Goal: Transaction & Acquisition: Book appointment/travel/reservation

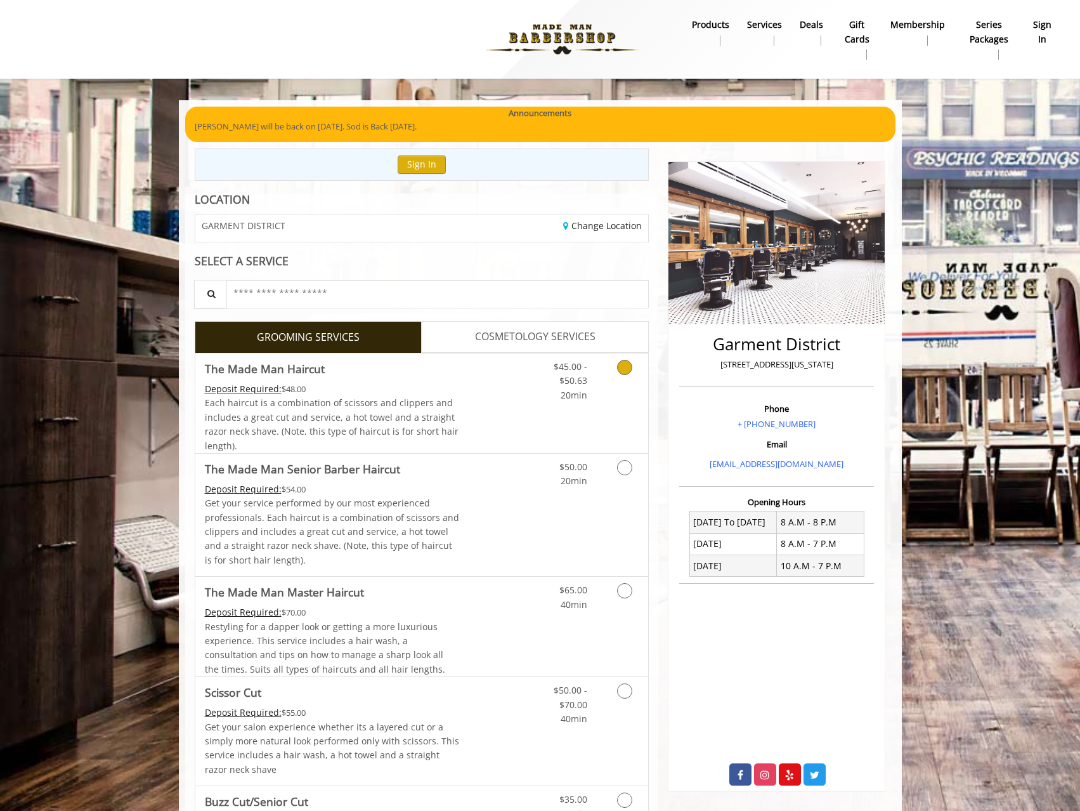
click at [530, 388] on div "$45.00 - $50.63 20min" at bounding box center [561, 377] width 72 height 49
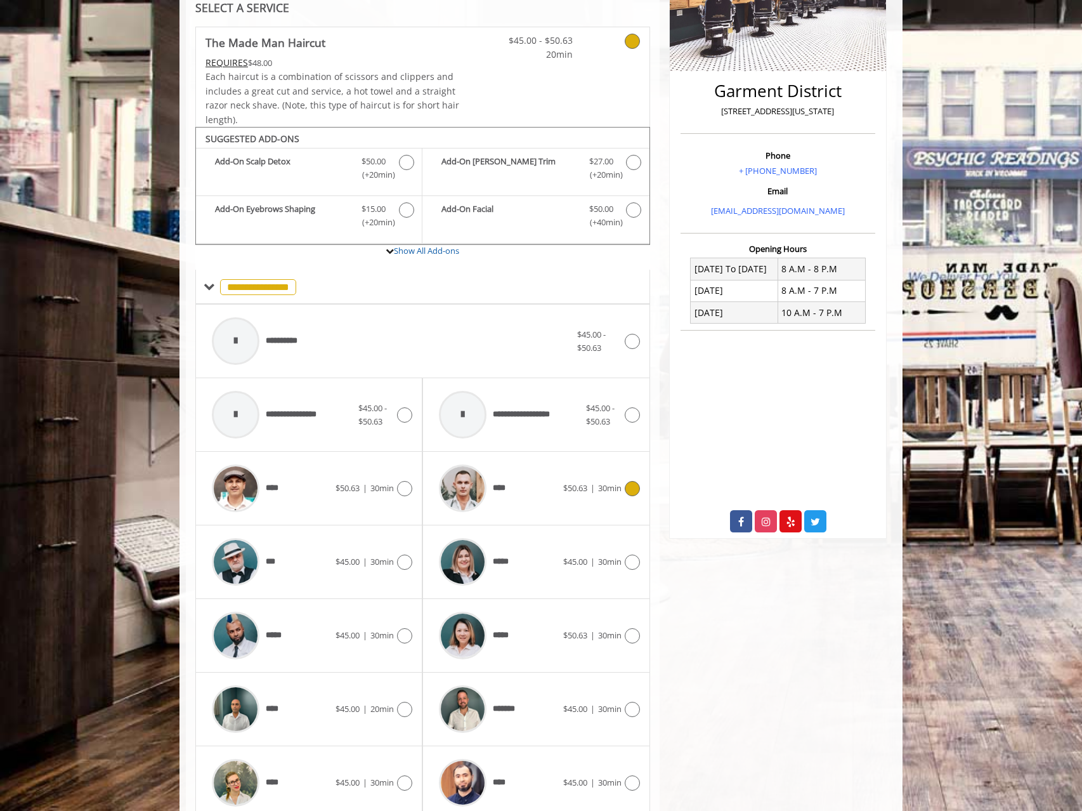
scroll to position [306, 0]
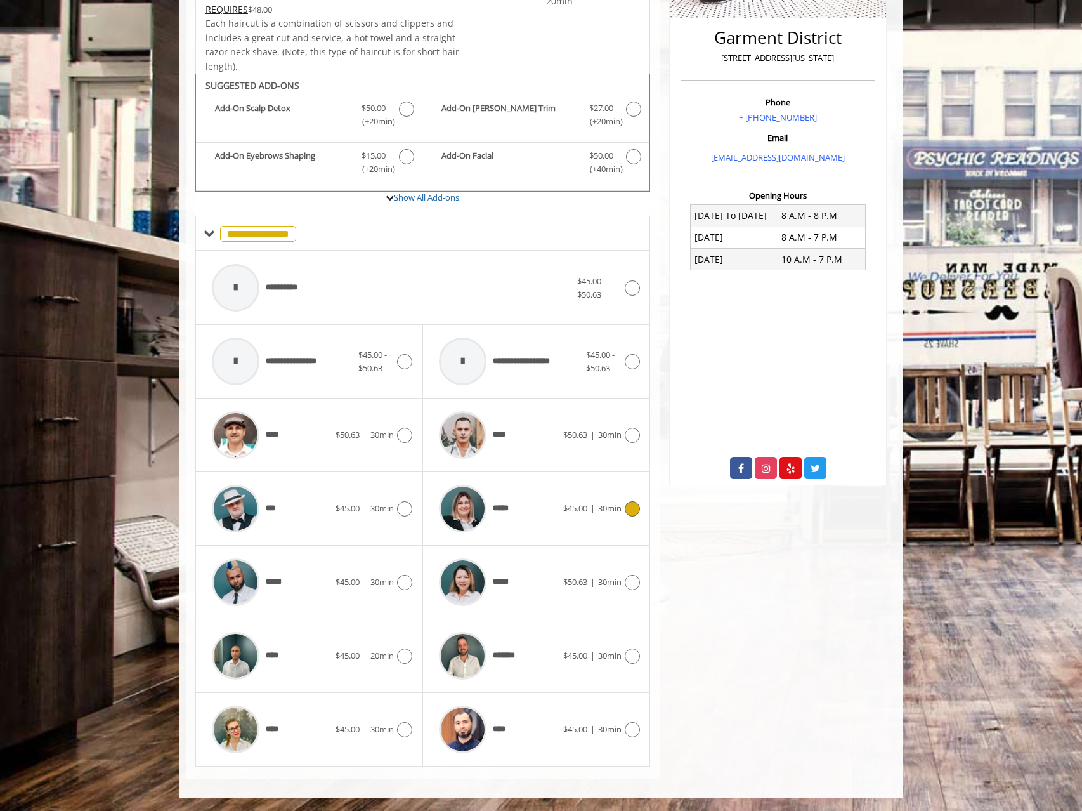
click at [550, 520] on div "*****" at bounding box center [498, 508] width 130 height 60
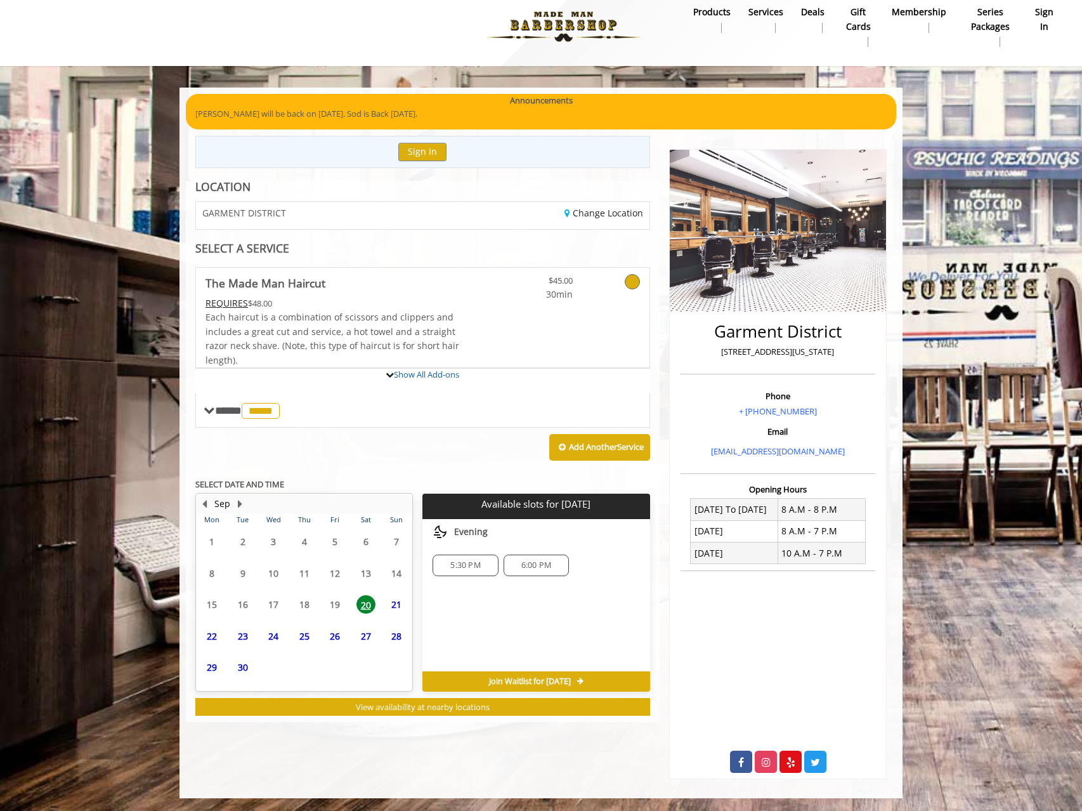
scroll to position [72, 0]
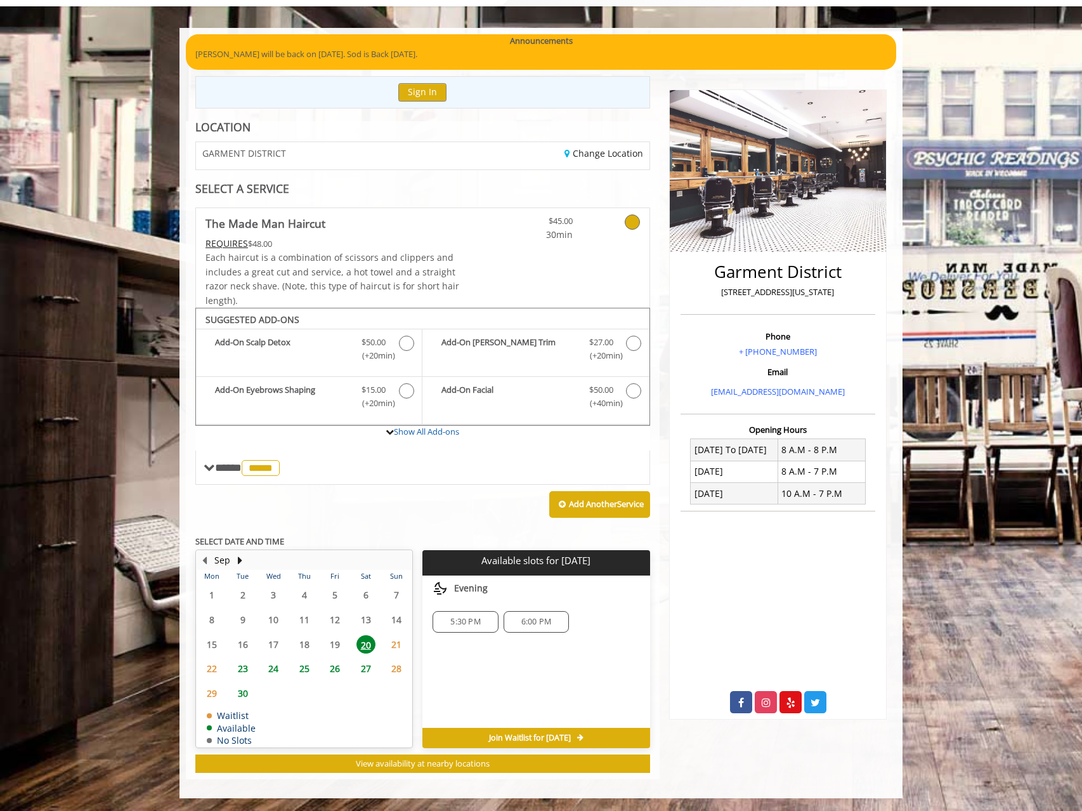
click at [468, 627] on span "5:30 PM" at bounding box center [465, 622] width 30 height 10
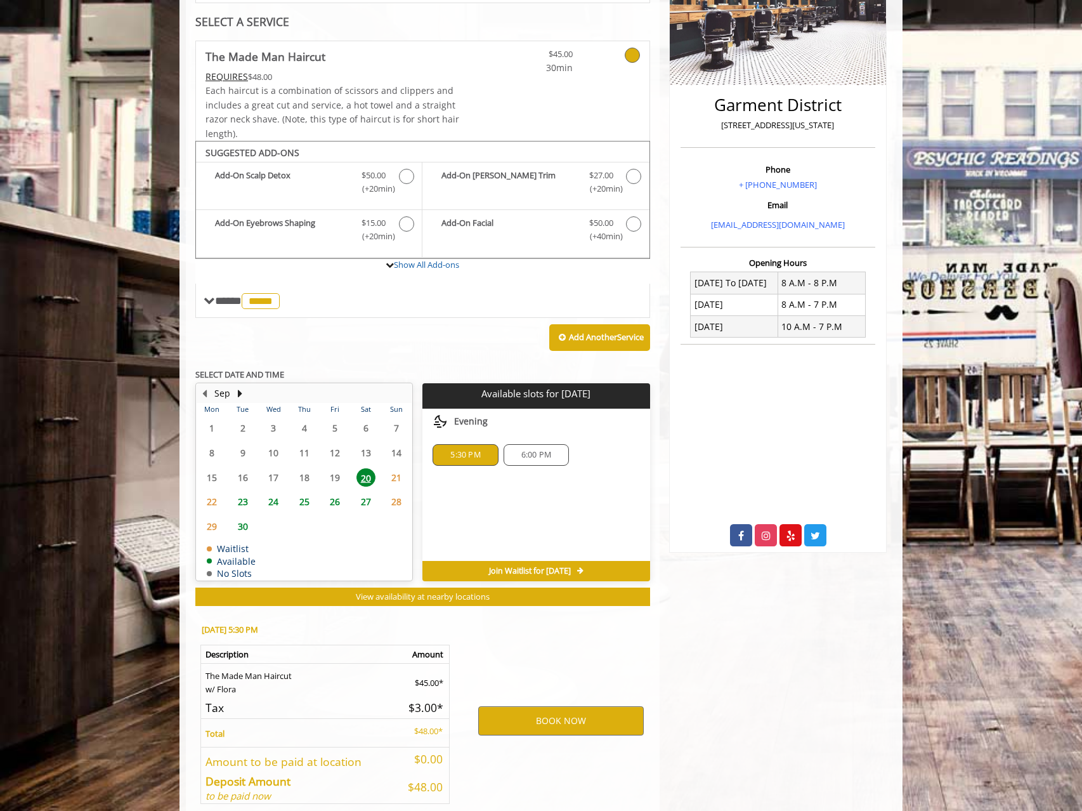
scroll to position [301, 0]
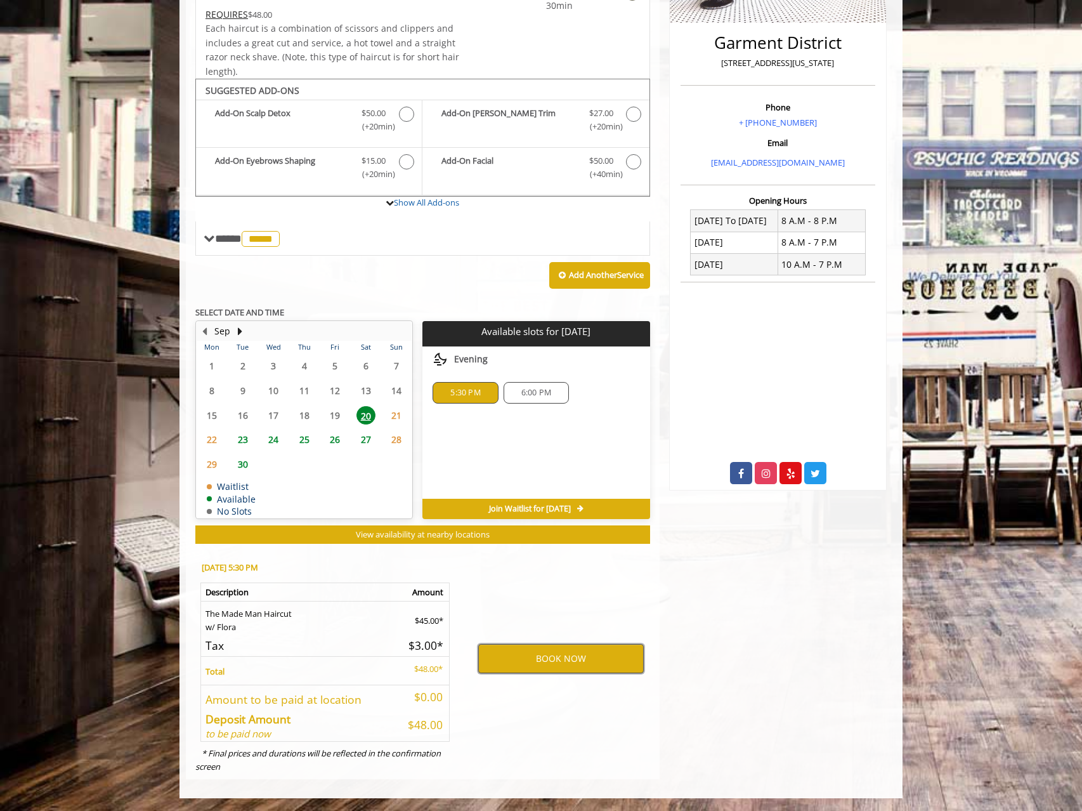
click at [557, 659] on button "BOOK NOW" at bounding box center [561, 658] width 166 height 29
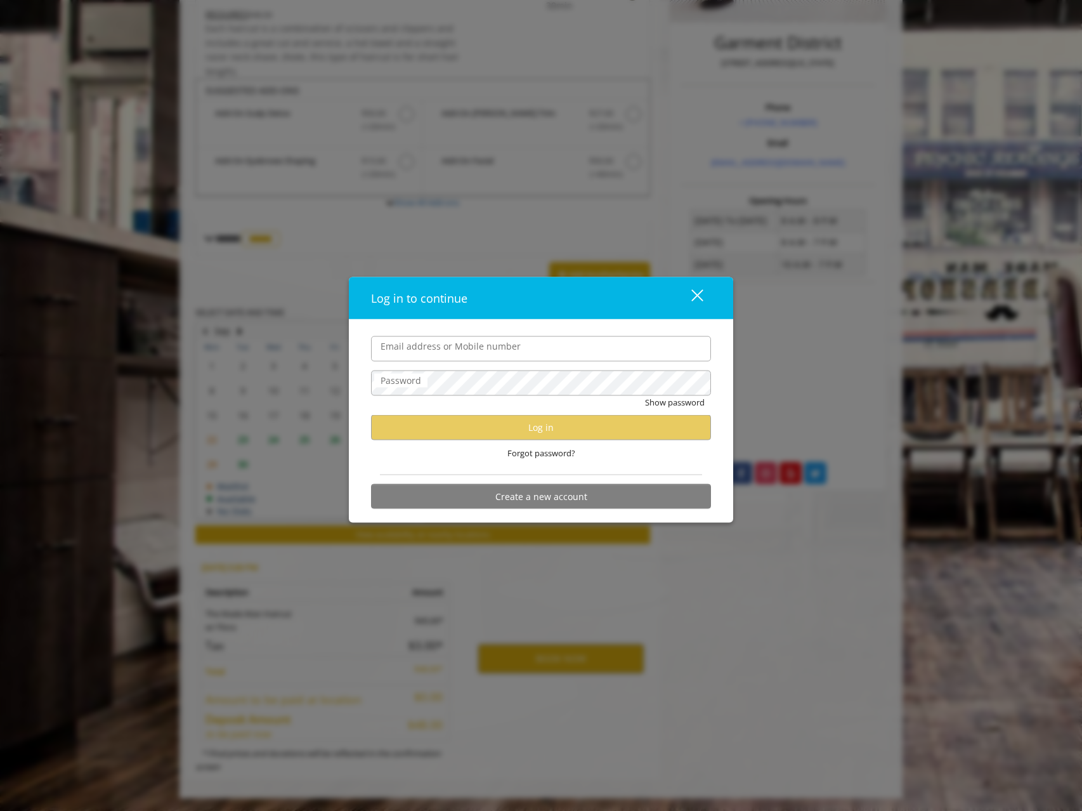
type input "**********"
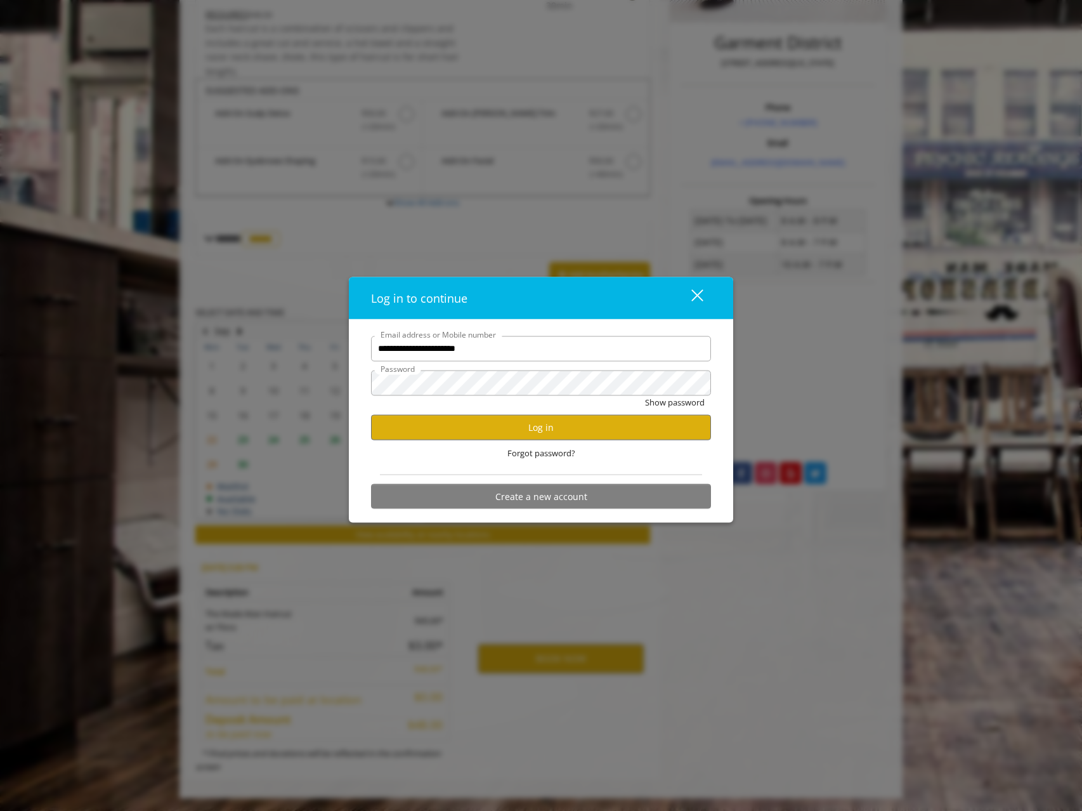
scroll to position [0, 0]
click at [562, 426] on button "Log in" at bounding box center [541, 427] width 340 height 25
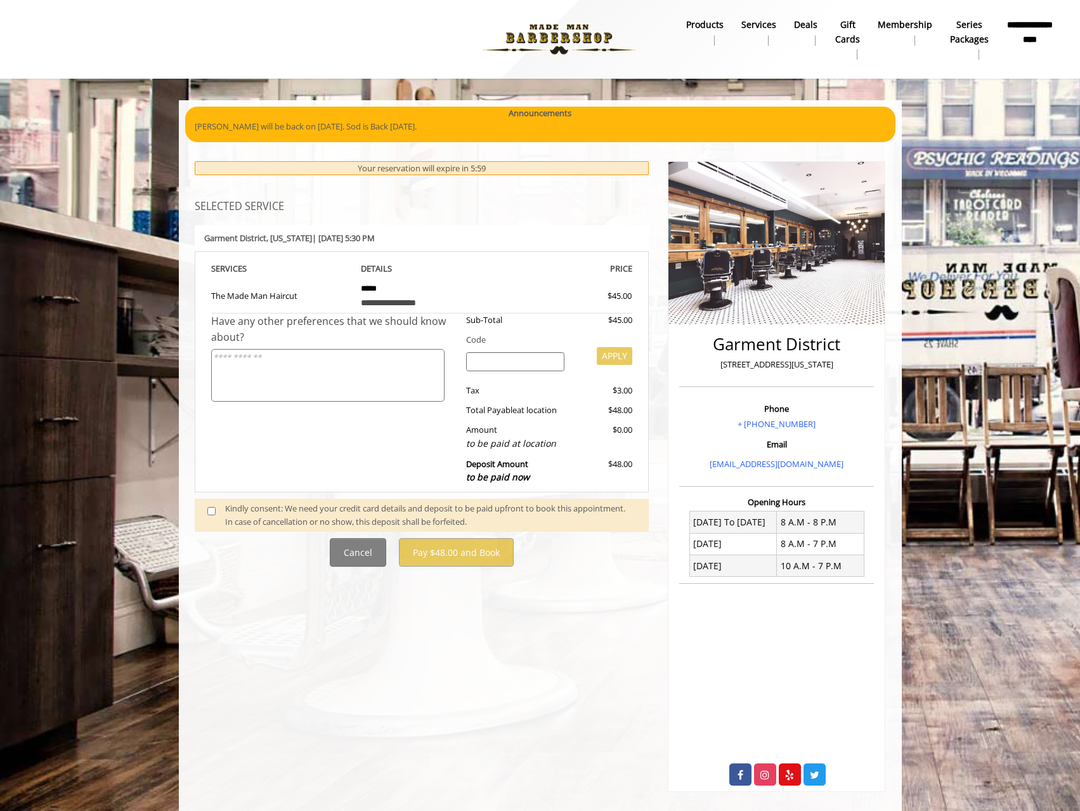
click at [311, 505] on div "Kindly consent: We need your credit card details and deposit to be paid upfront…" at bounding box center [430, 515] width 411 height 27
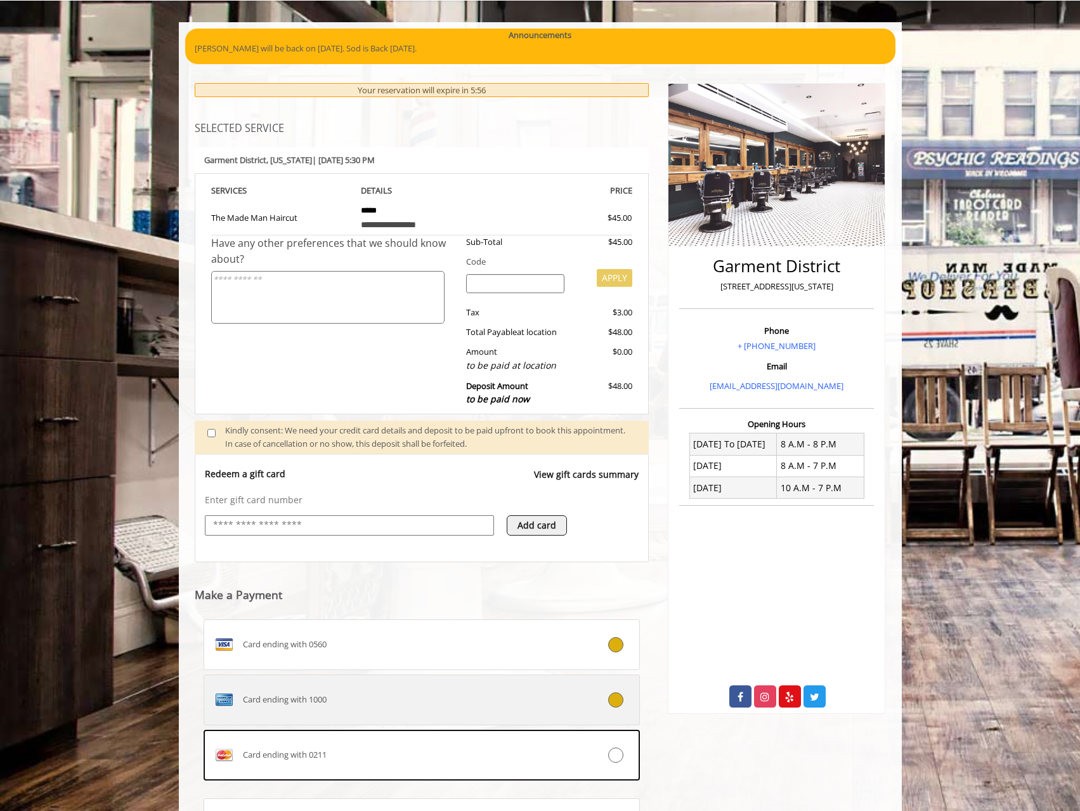
click at [435, 691] on div "Card ending with 1000" at bounding box center [385, 700] width 363 height 20
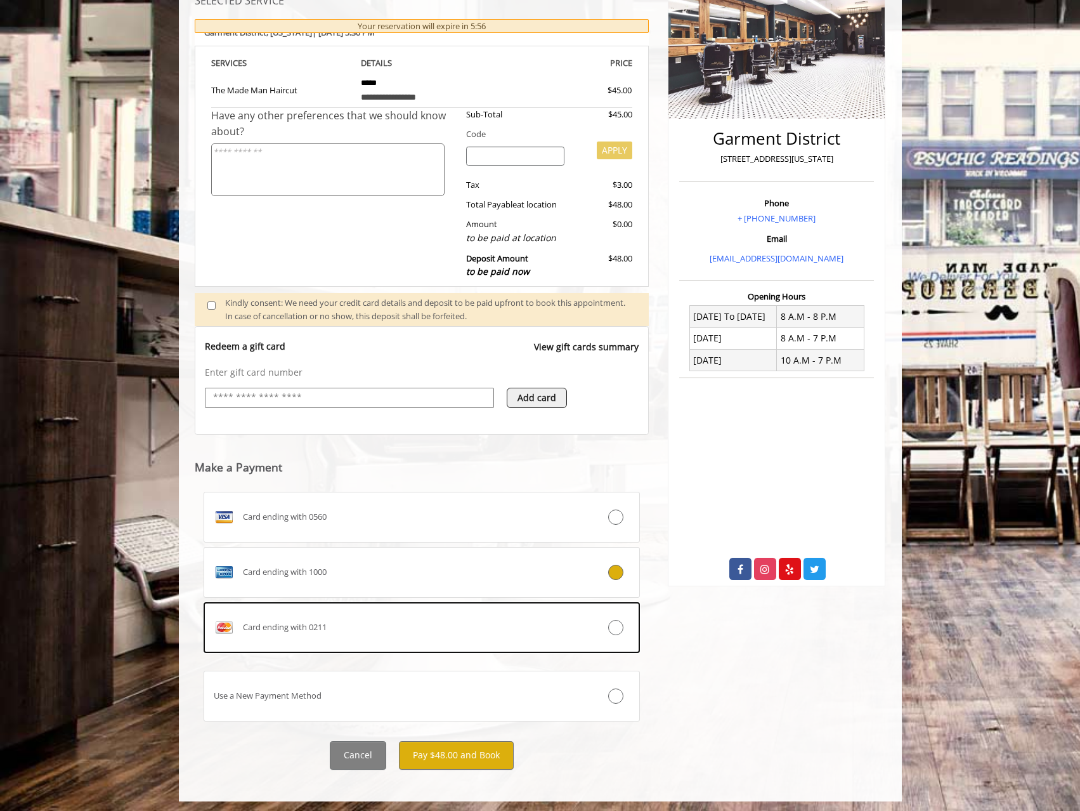
scroll to position [209, 0]
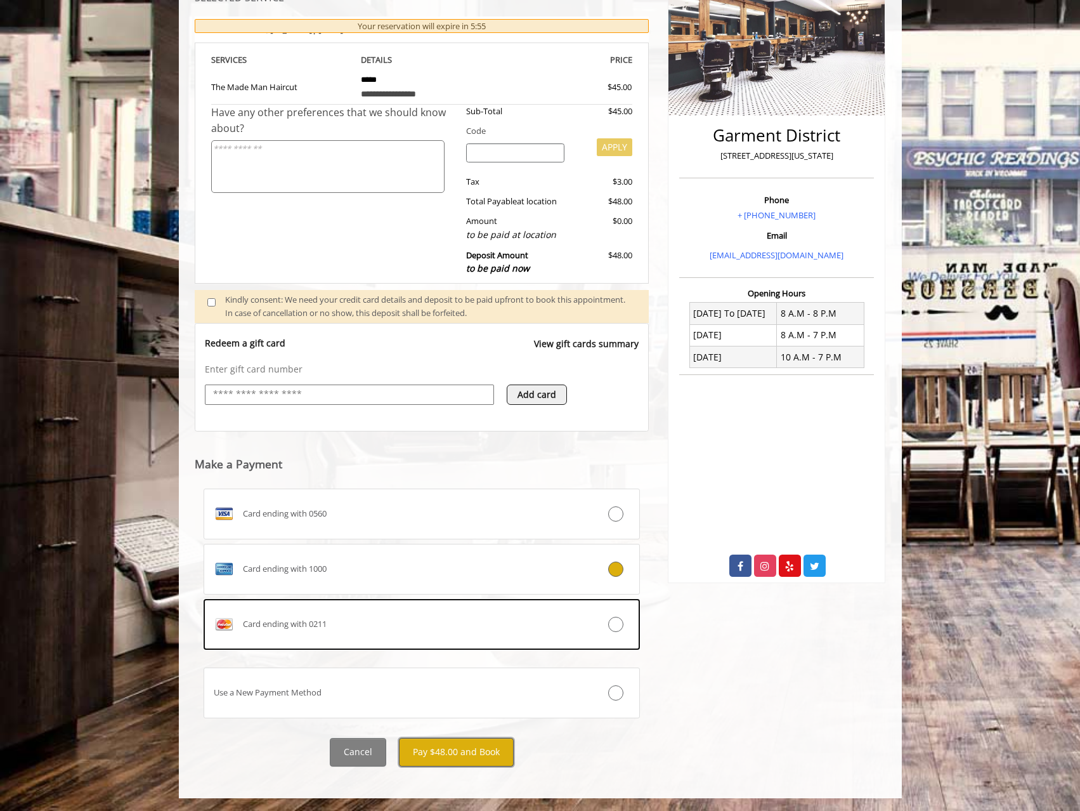
click at [450, 752] on button "Pay $48.00 and Book" at bounding box center [456, 752] width 115 height 29
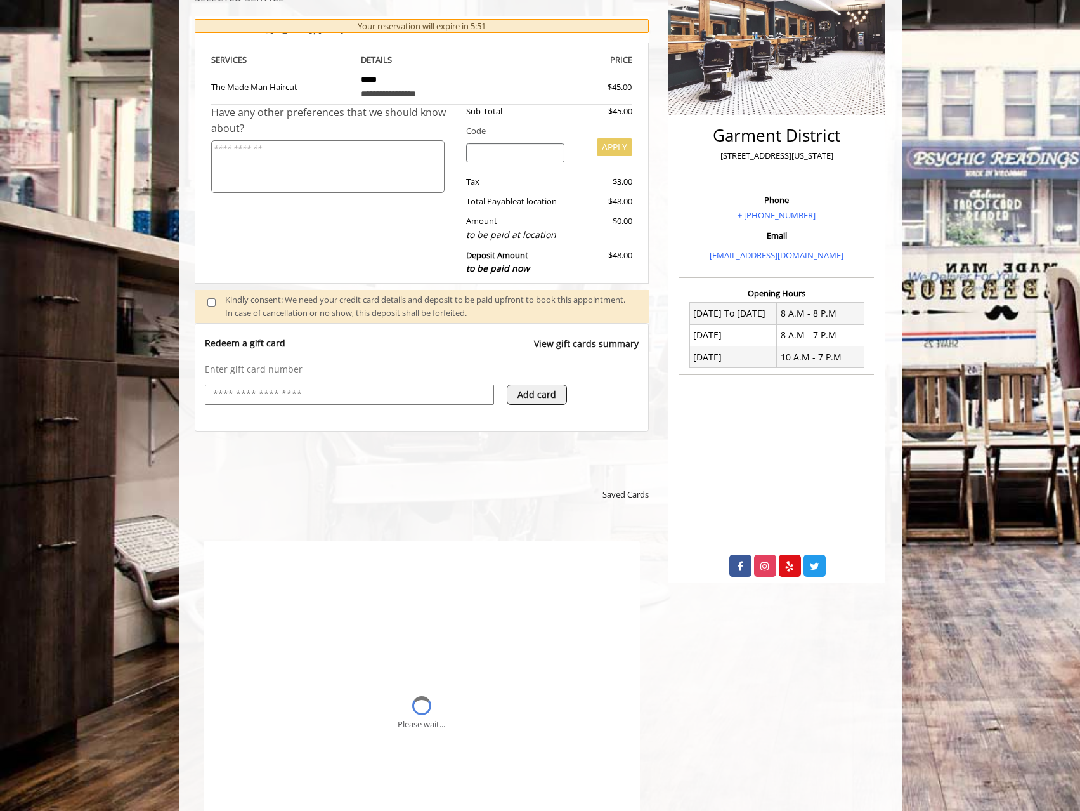
scroll to position [0, 0]
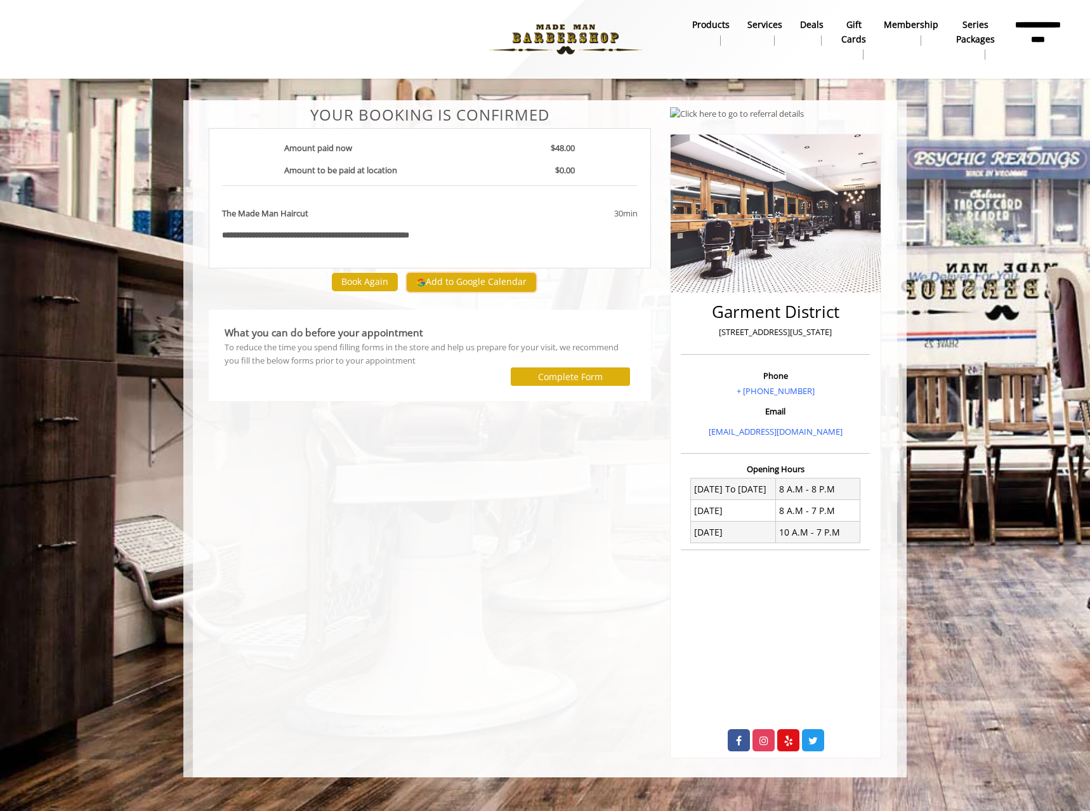
click at [468, 282] on button "Add to Google Calendar" at bounding box center [471, 282] width 129 height 19
